Goal: Information Seeking & Learning: Compare options

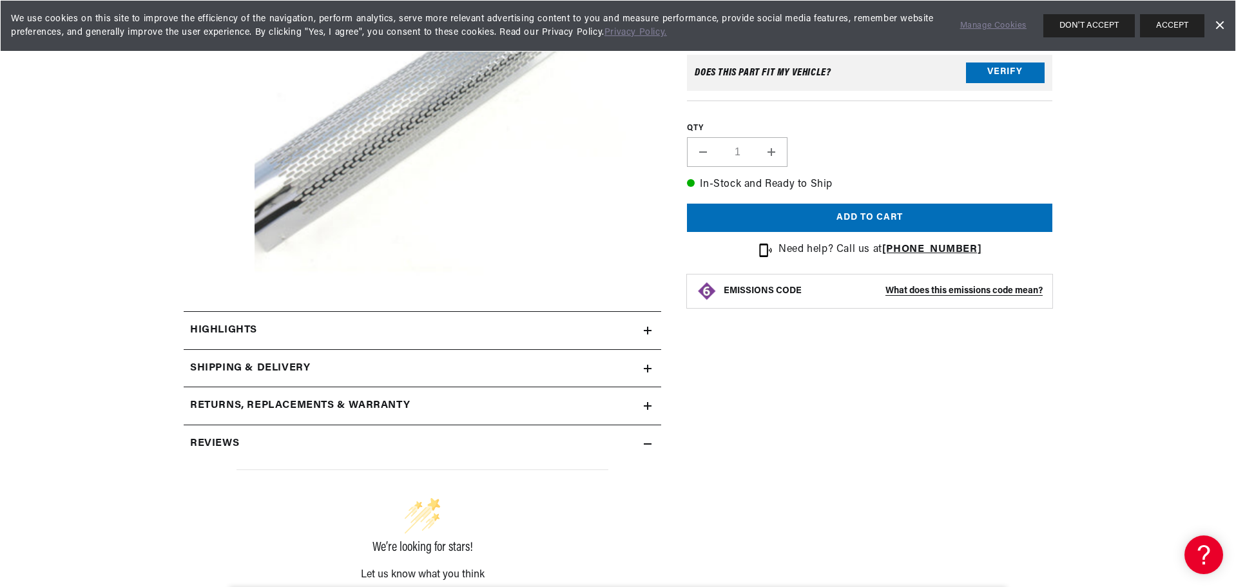
scroll to position [322, 0]
click at [235, 334] on h2 "Highlights" at bounding box center [223, 329] width 67 height 17
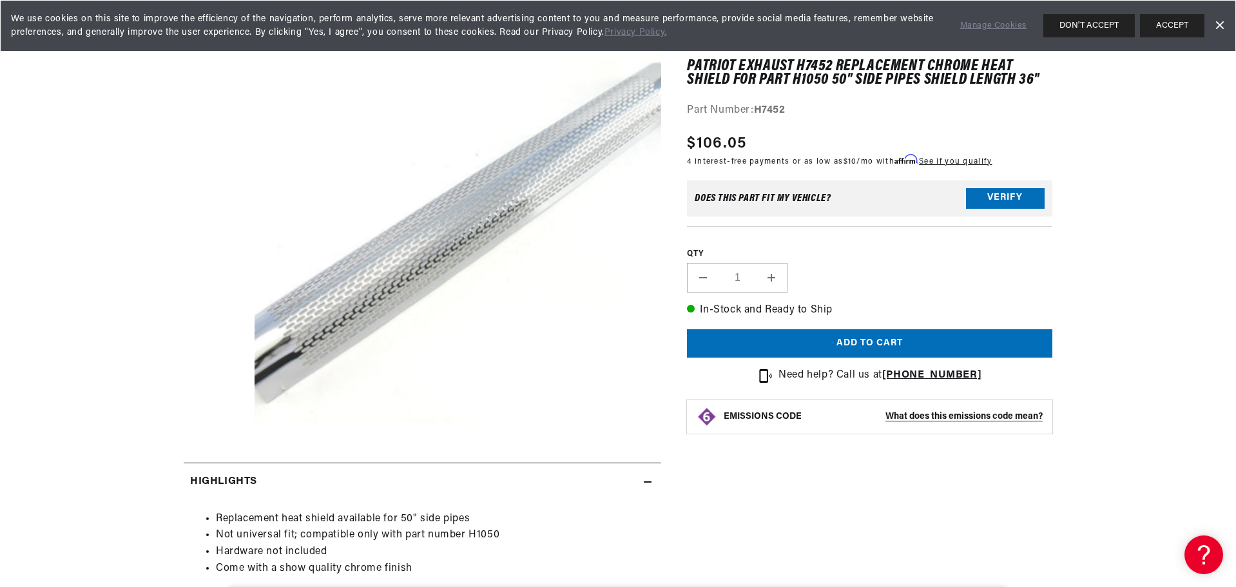
scroll to position [0, 0]
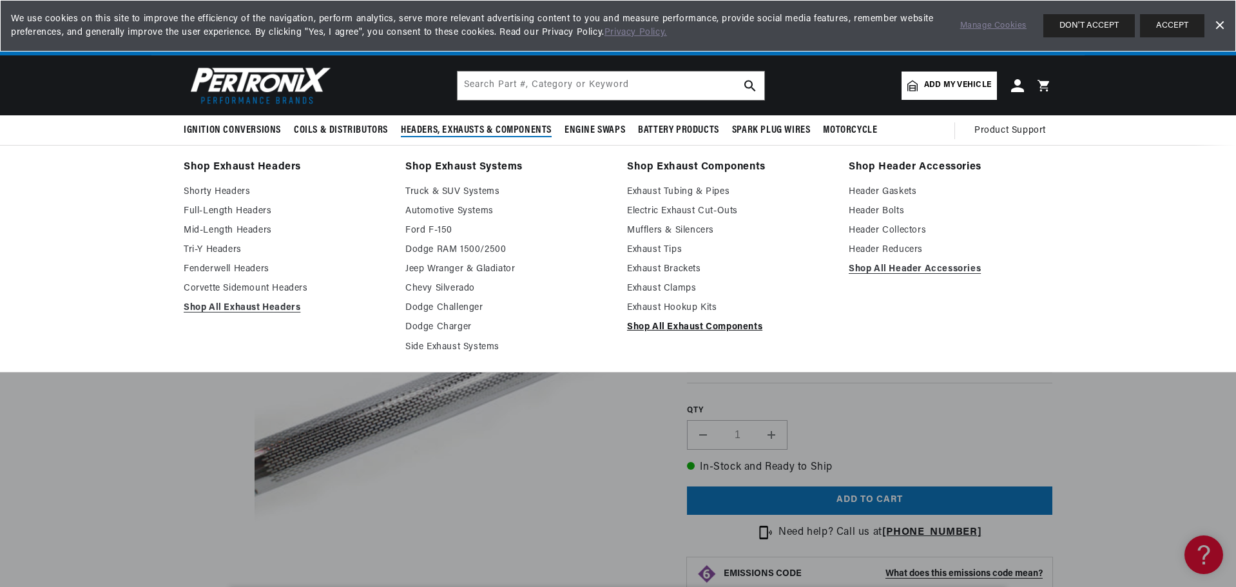
click at [732, 327] on link "Shop All Exhaust Components" at bounding box center [729, 327] width 204 height 15
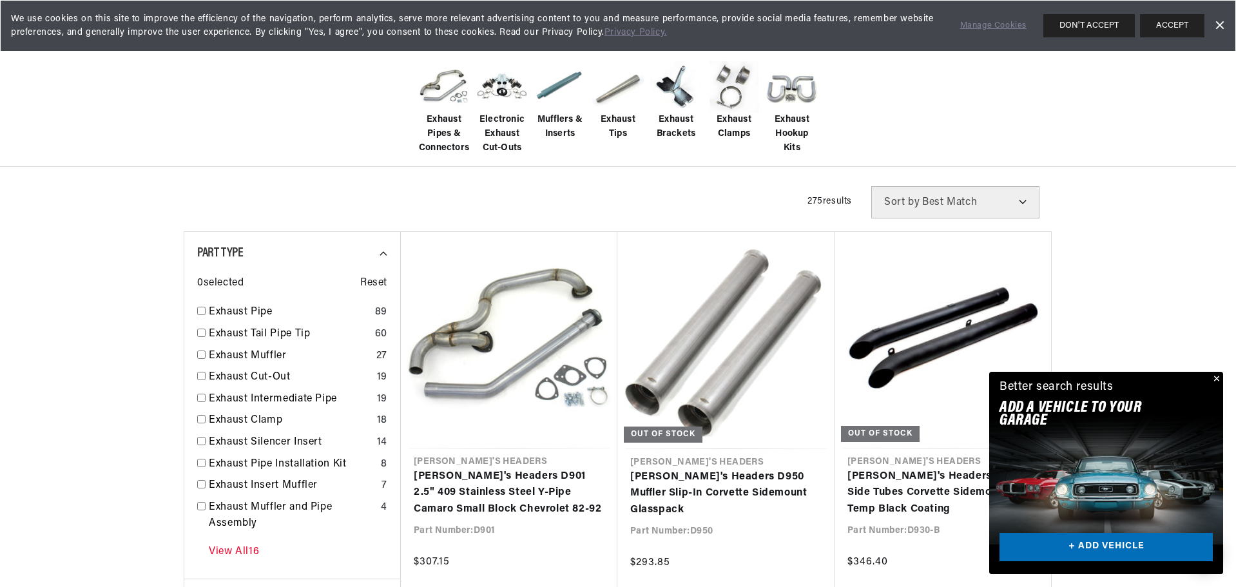
scroll to position [0, 390]
click at [247, 559] on link "View All 16" at bounding box center [234, 552] width 50 height 17
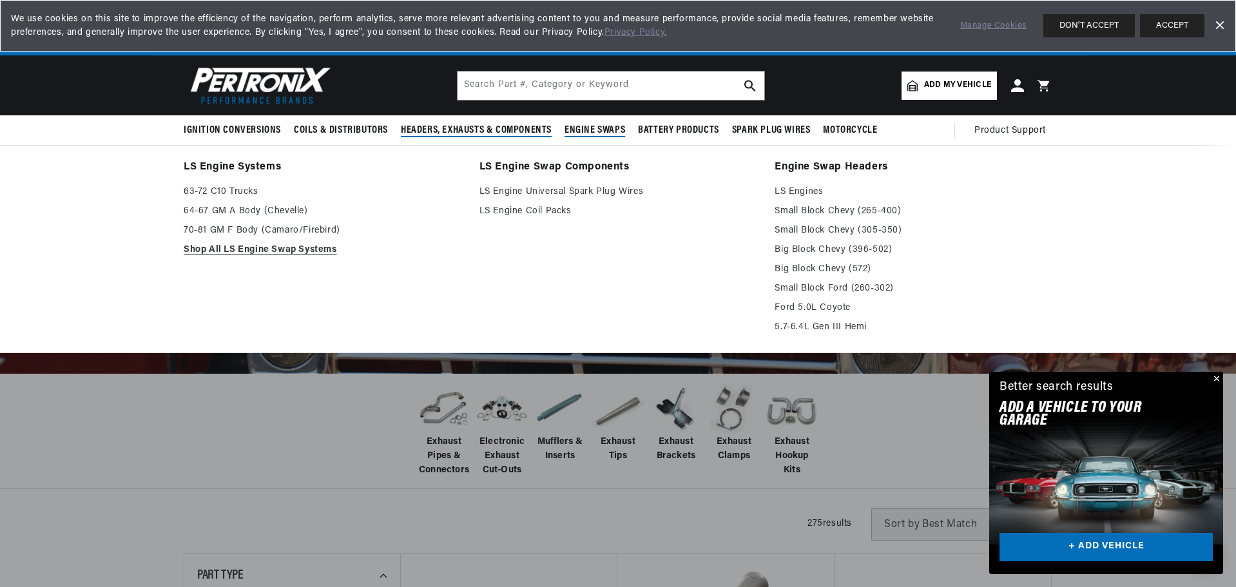
scroll to position [0, 0]
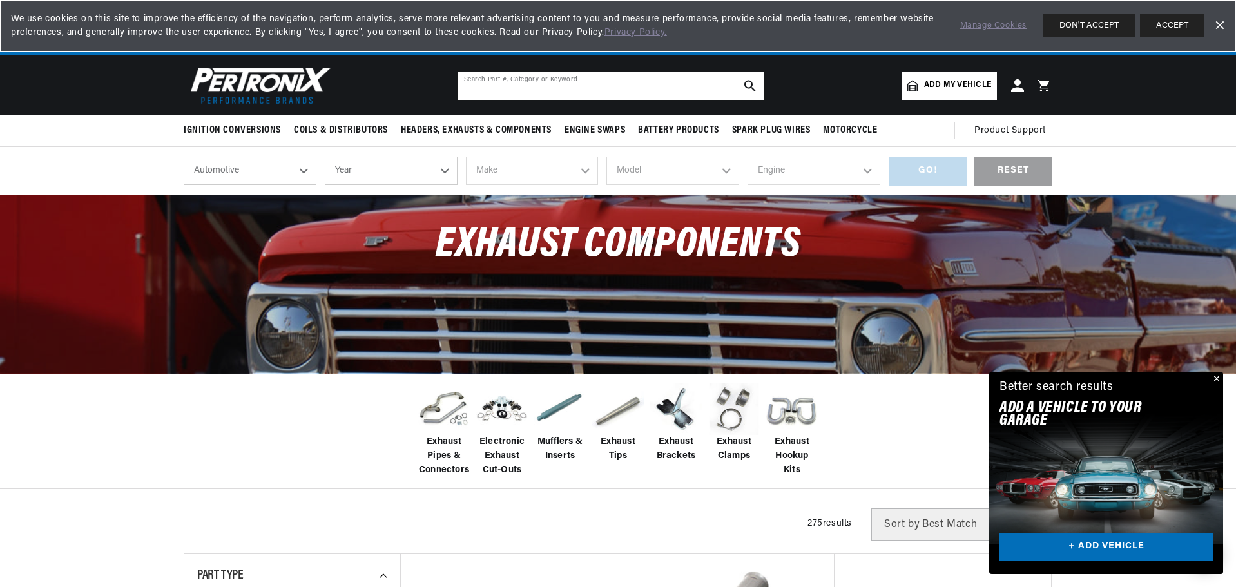
click at [629, 93] on input "text" at bounding box center [610, 86] width 307 height 28
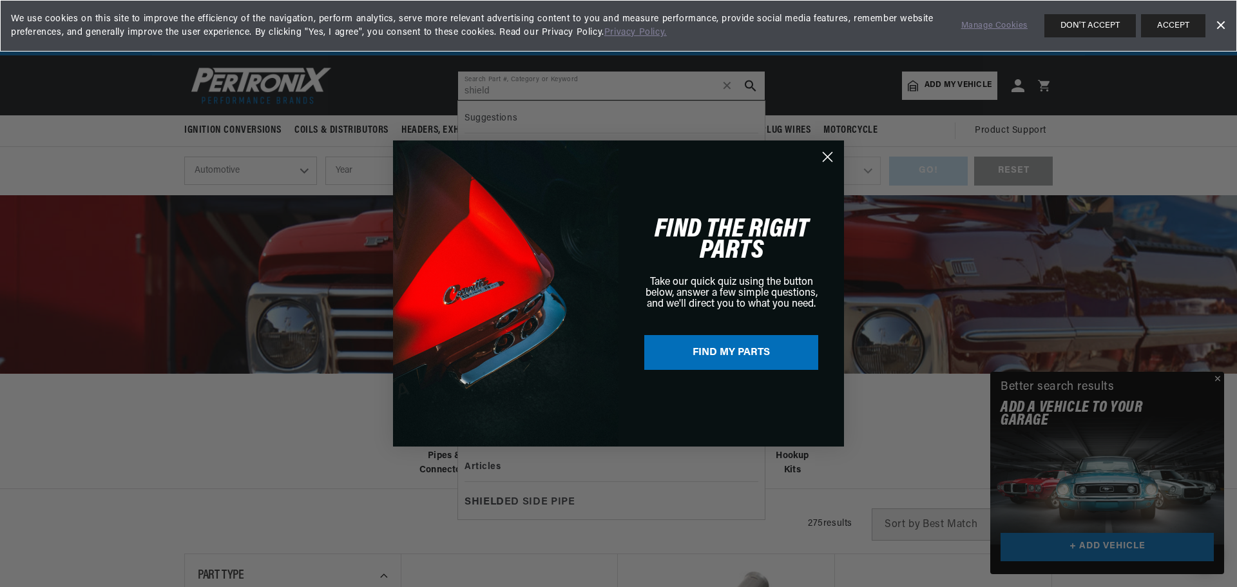
type input "shield"
click at [829, 151] on circle "Close dialog" at bounding box center [827, 156] width 21 height 21
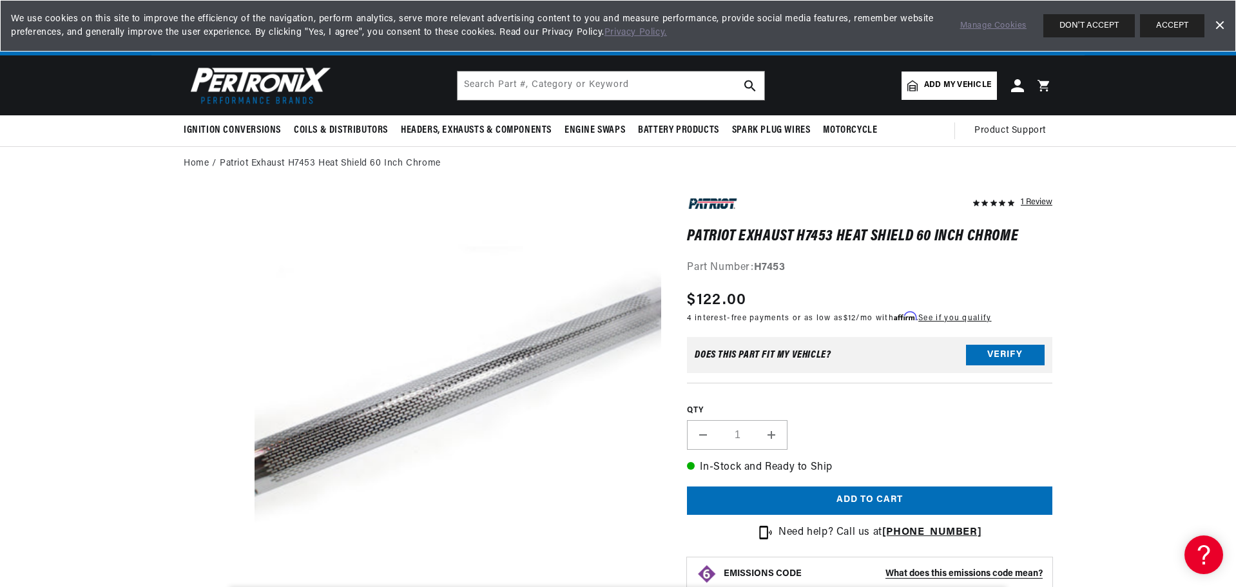
click at [810, 235] on h1 "Patriot Exhaust H7453 Heat Shield 60 Inch Chrome" at bounding box center [869, 236] width 365 height 13
copy h1 "H7453"
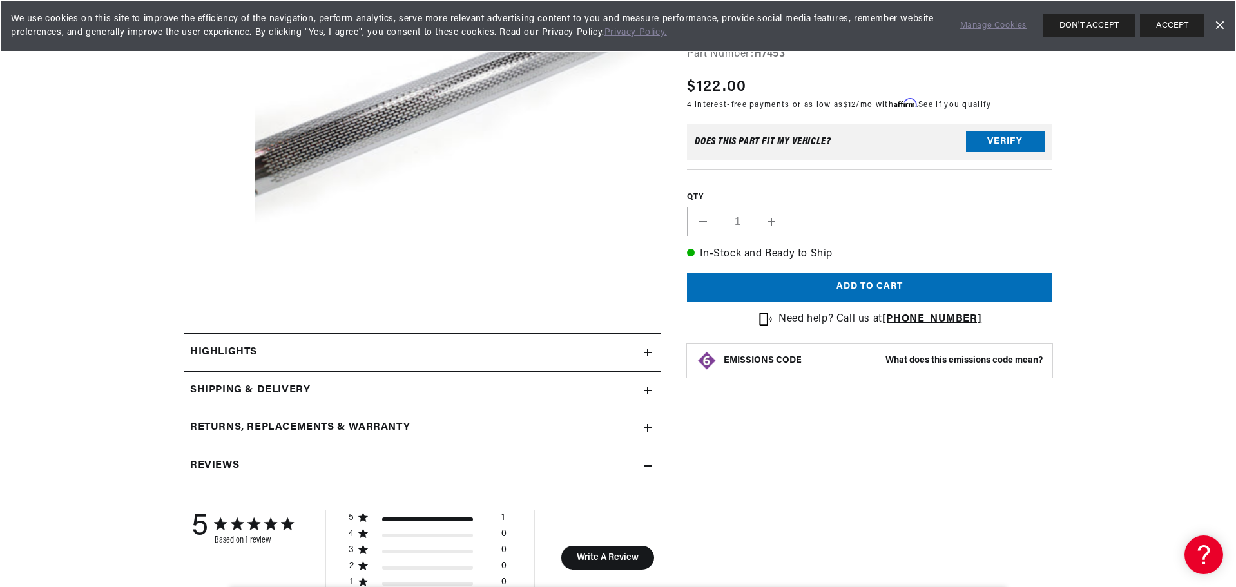
scroll to position [322, 0]
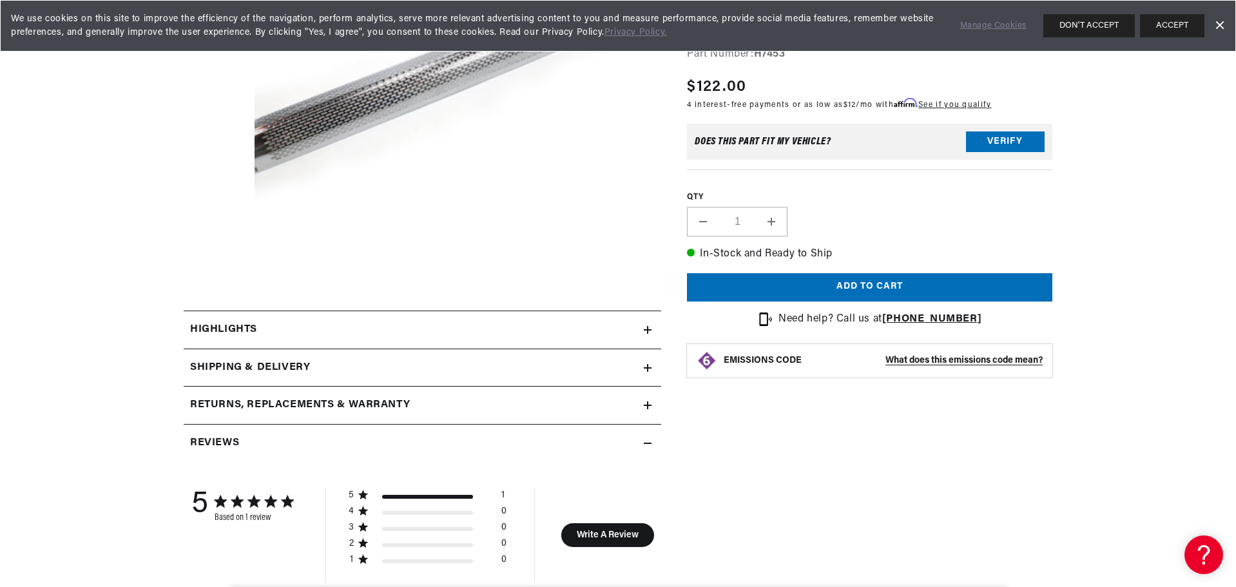
click at [254, 329] on h2 "Highlights" at bounding box center [223, 329] width 67 height 17
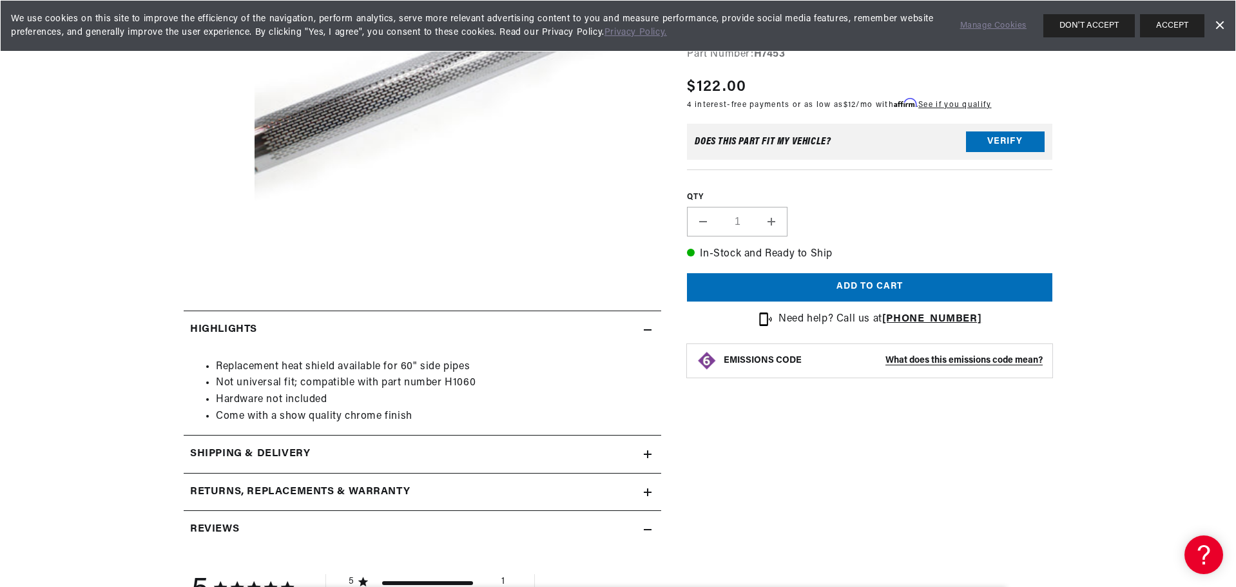
scroll to position [0, 390]
click at [461, 380] on li "Not universal fit; compatible with part number H1060" at bounding box center [435, 383] width 439 height 17
copy li "H1060"
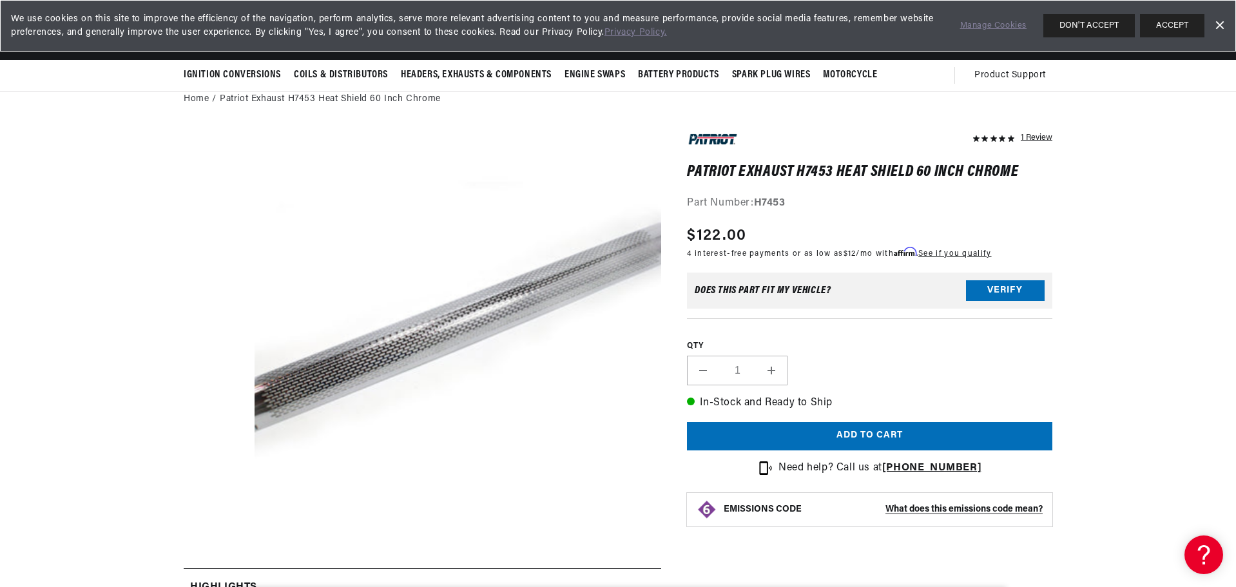
scroll to position [0, 0]
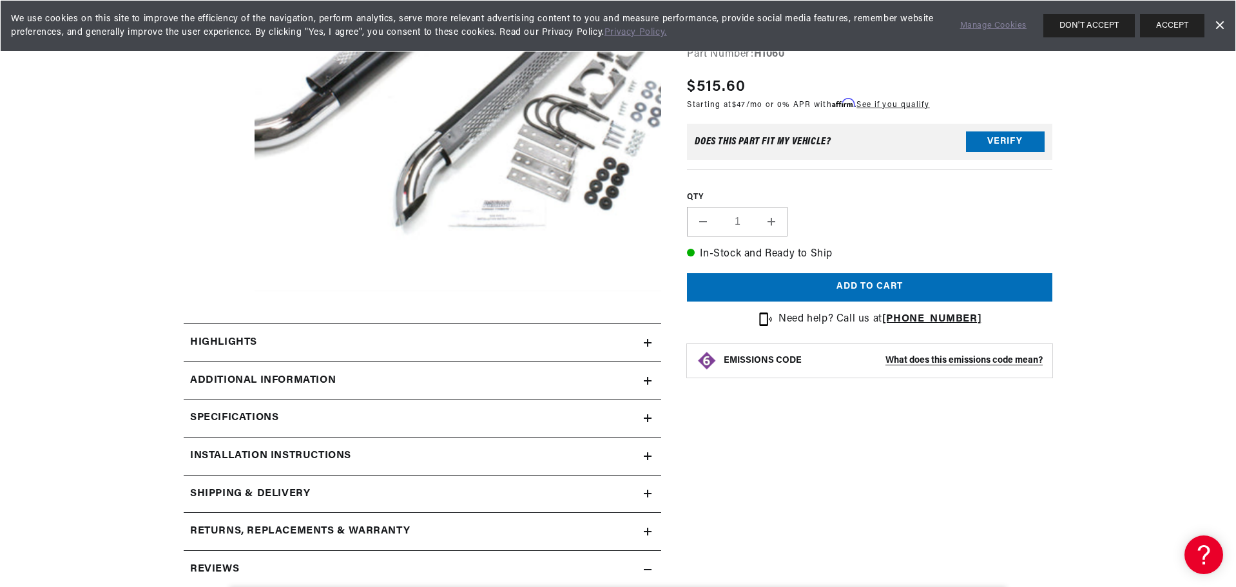
scroll to position [387, 0]
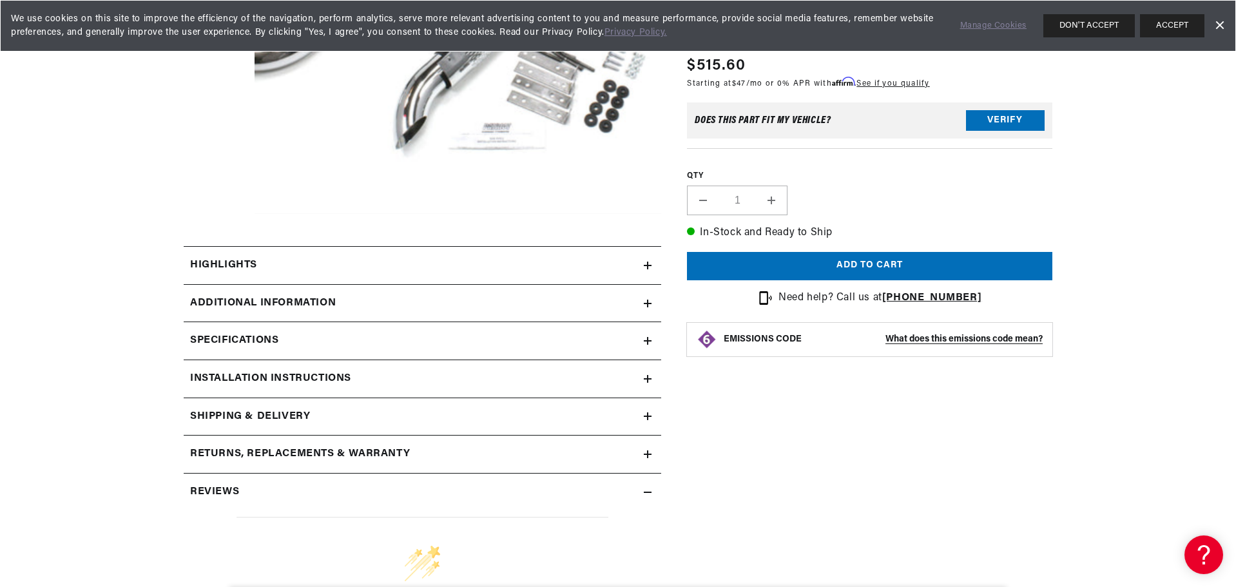
click at [446, 342] on div "Specifications" at bounding box center [414, 340] width 460 height 17
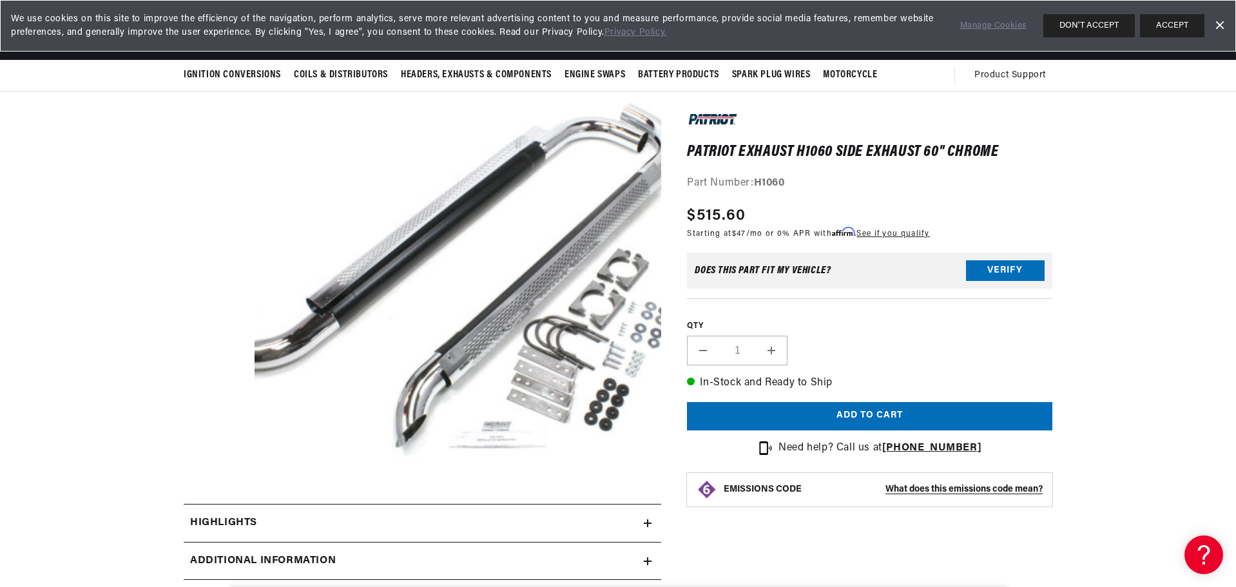
scroll to position [0, 0]
